Goal: Information Seeking & Learning: Learn about a topic

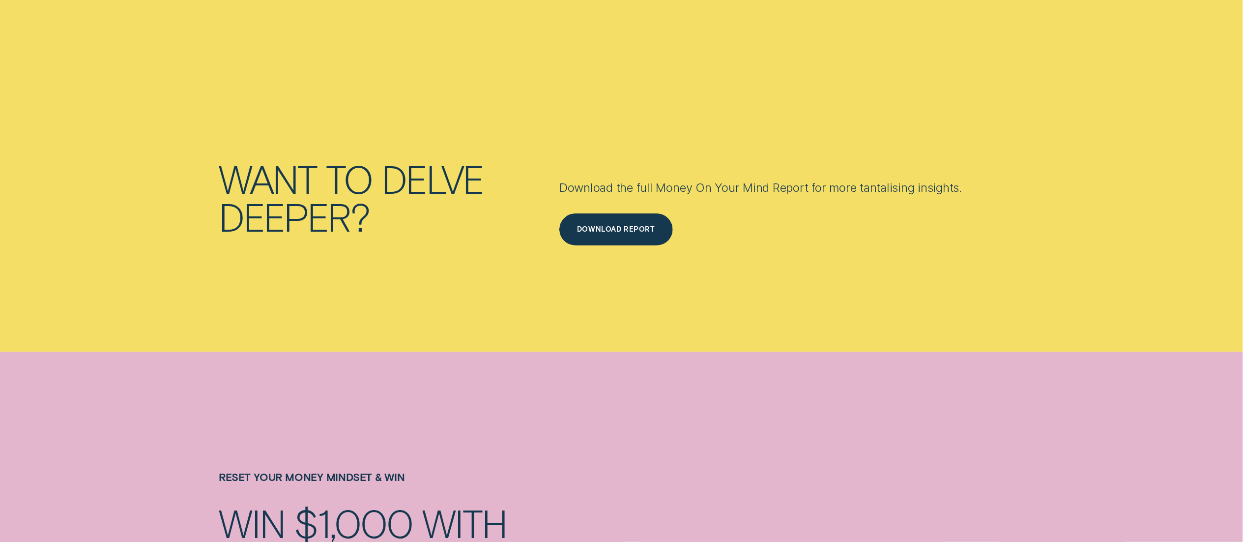
scroll to position [4751, 0]
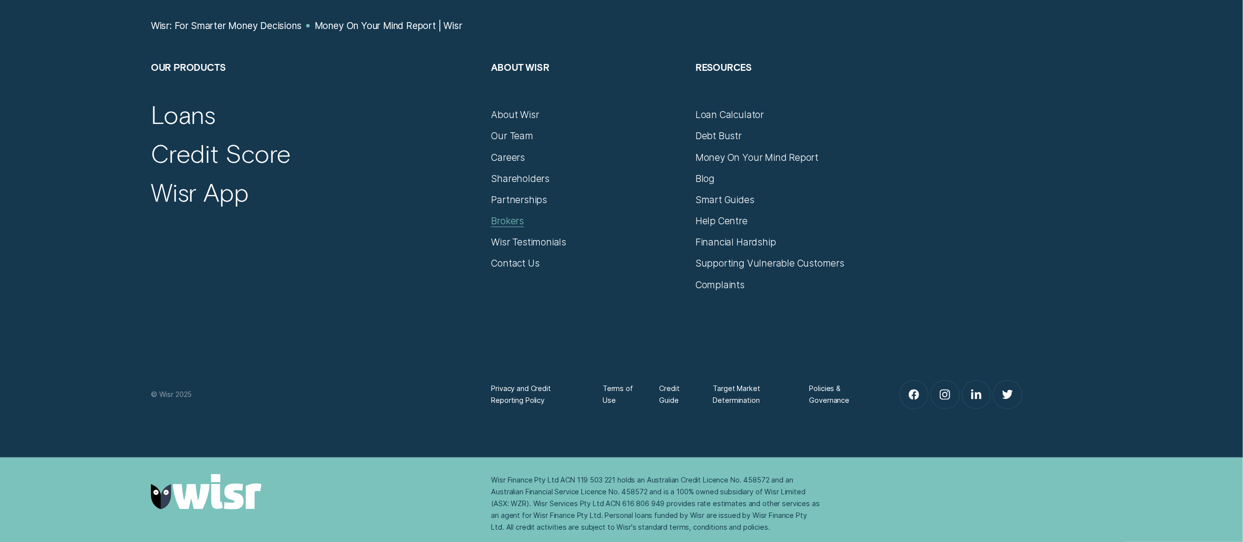
click at [504, 215] on div "Brokers" at bounding box center [507, 221] width 33 height 12
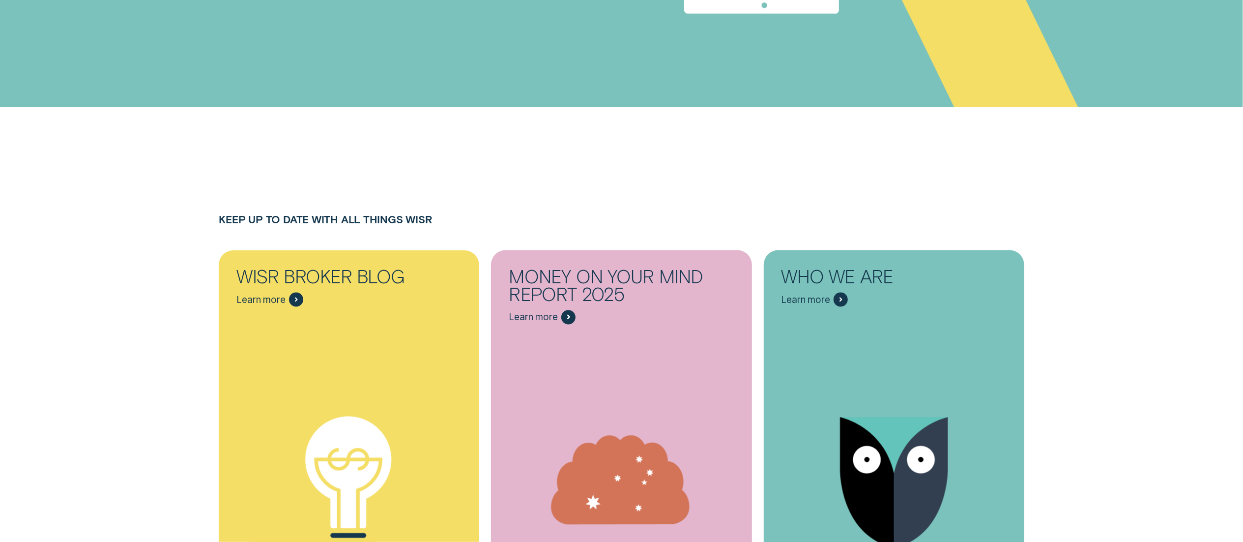
scroll to position [5555, 0]
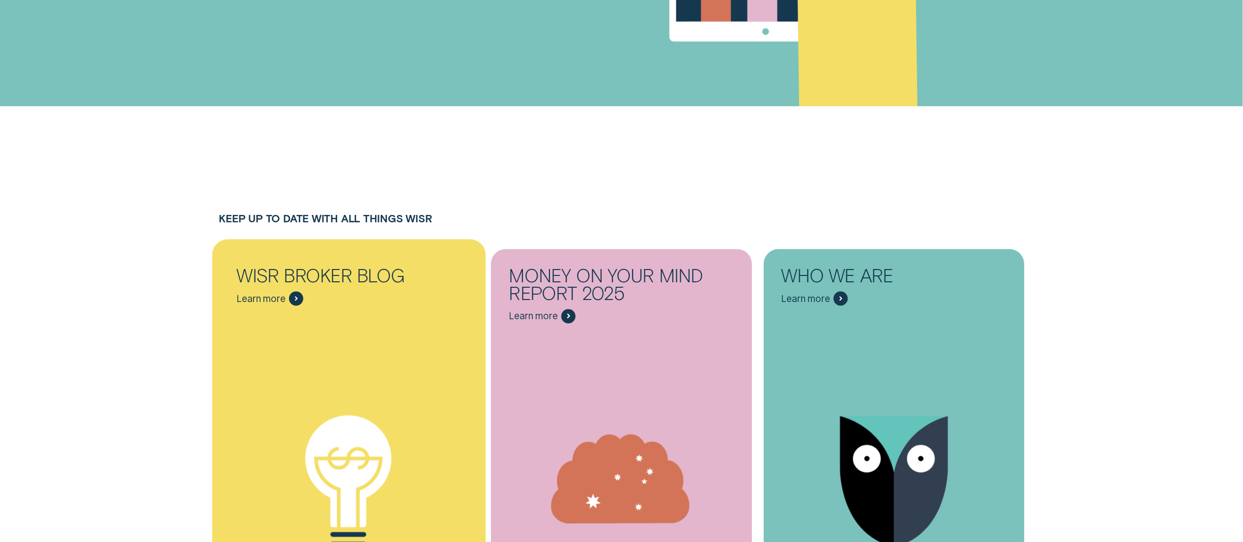
click at [335, 267] on div "Wisr Broker Blog" at bounding box center [348, 276] width 225 height 18
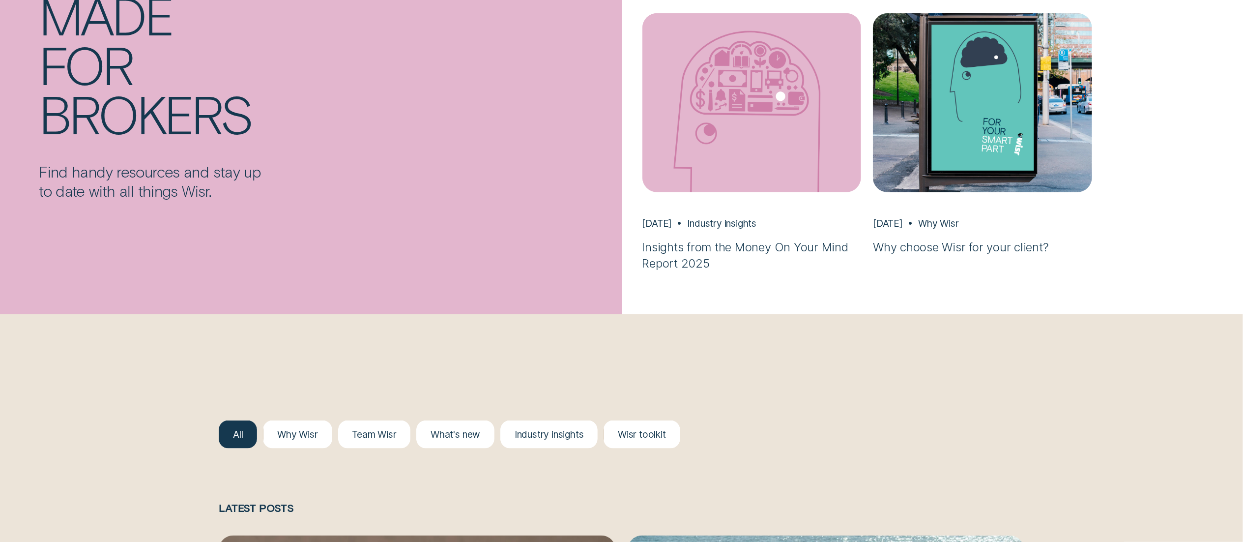
scroll to position [1012, 0]
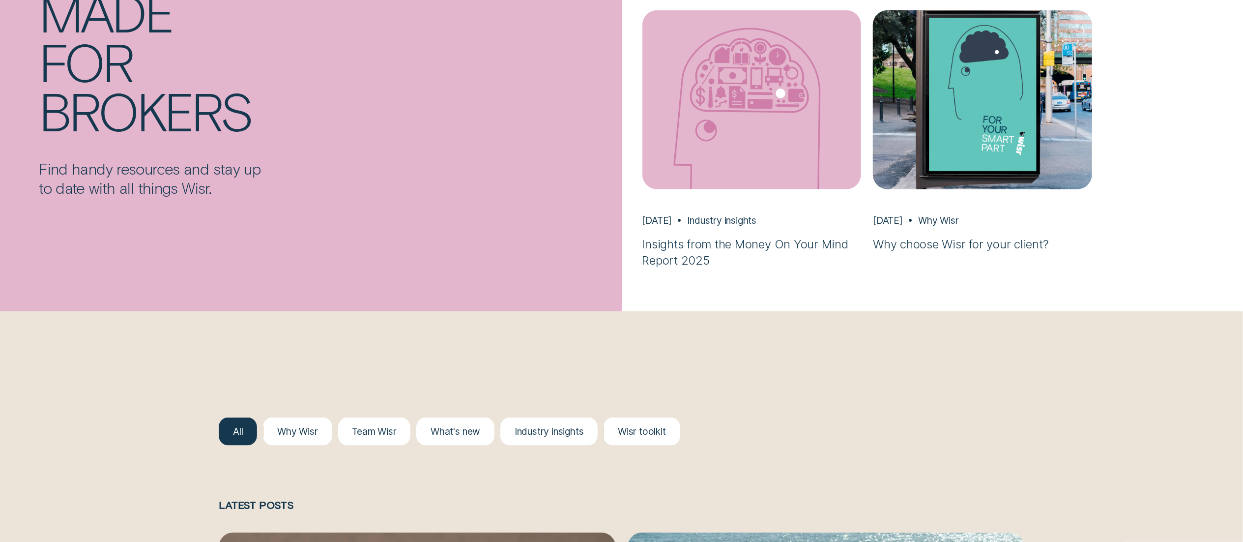
click at [925, 252] on h3 "Why choose Wisr for your client?" at bounding box center [982, 244] width 219 height 16
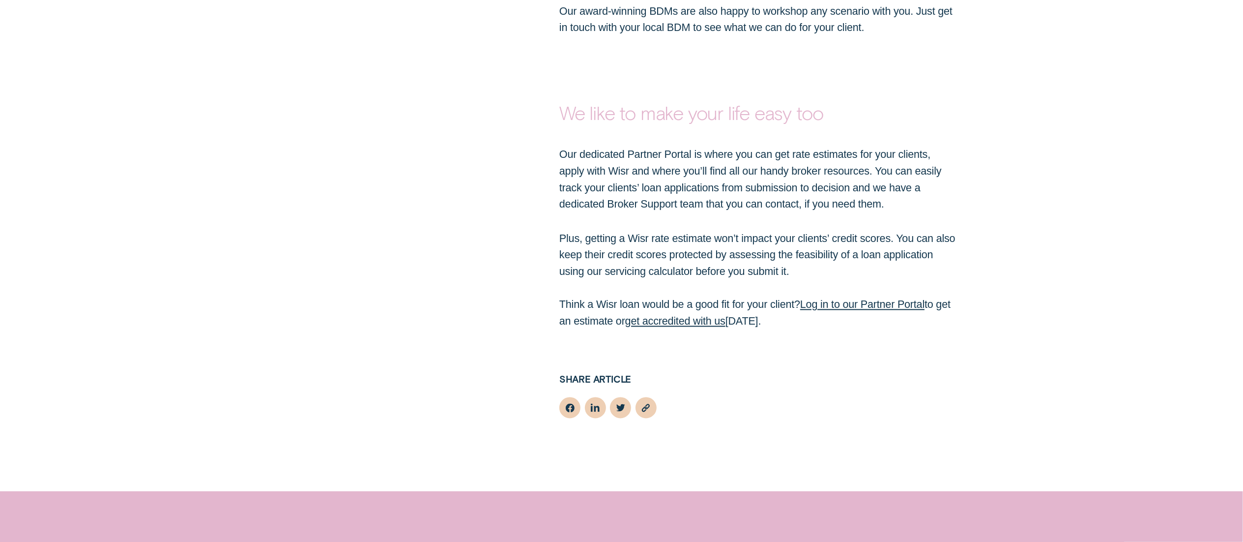
scroll to position [1986, 0]
